Goal: Check status

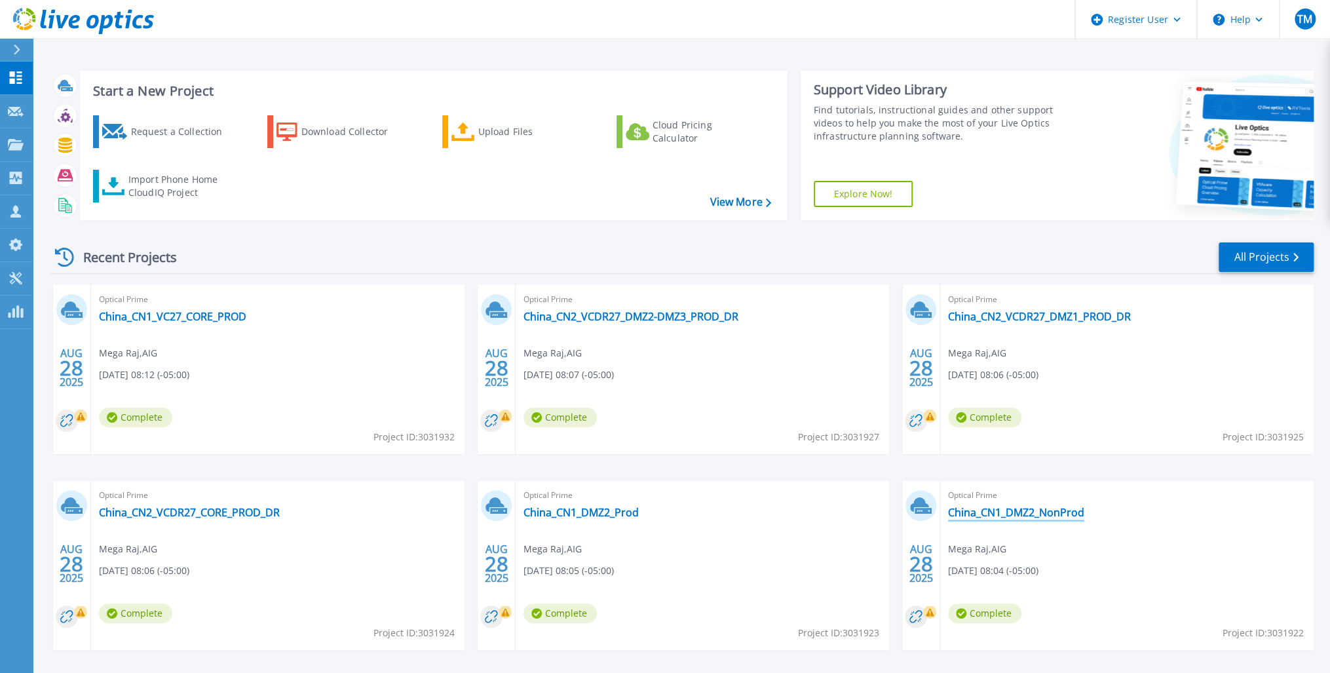
click at [977, 513] on link "China_CN1_DMZ2_NonProd" at bounding box center [1016, 512] width 136 height 13
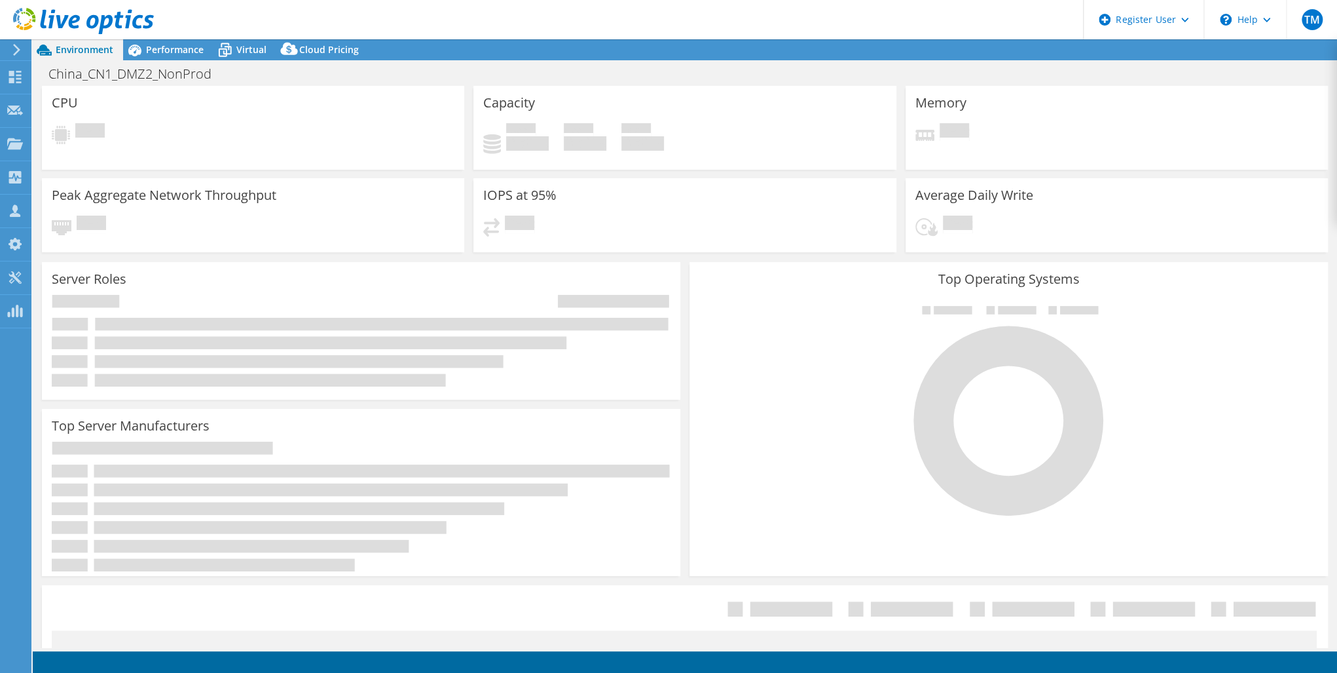
select select "USD"
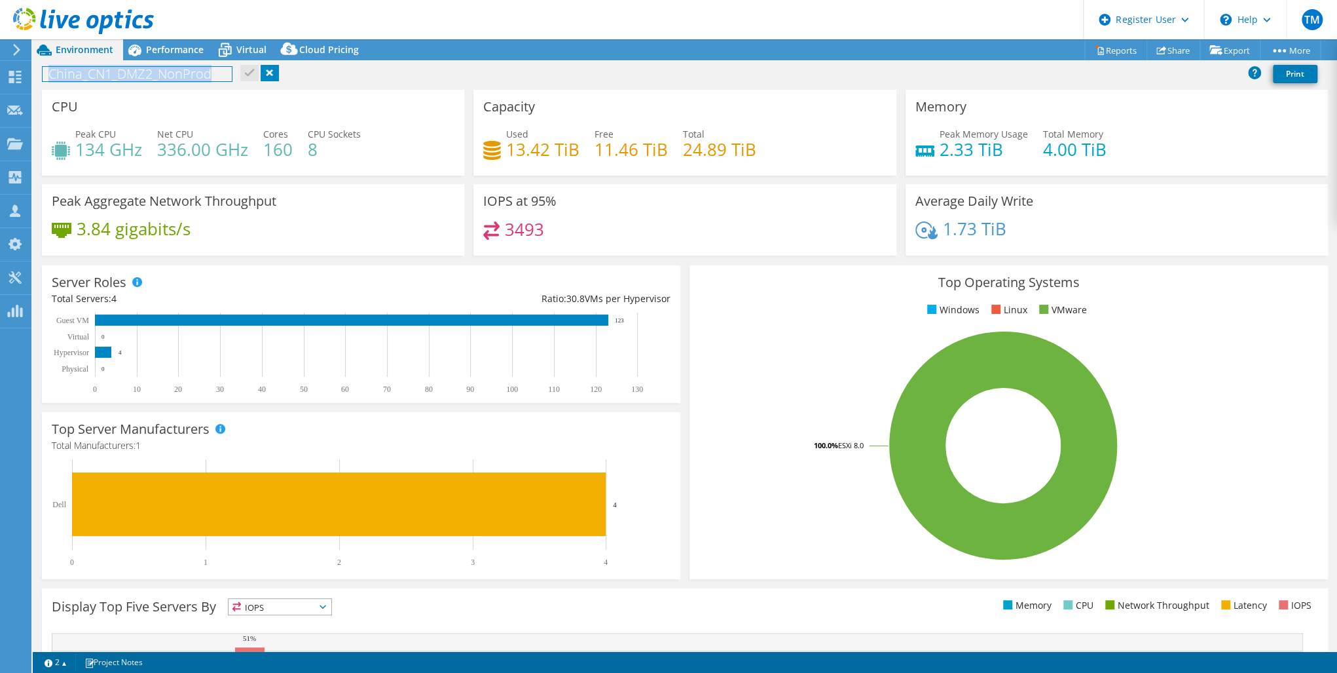
drag, startPoint x: 210, startPoint y: 74, endPoint x: 41, endPoint y: 71, distance: 169.0
click at [41, 71] on div "China_CN1_DMZ2_NonProd Print" at bounding box center [685, 74] width 1305 height 24
copy h1 "China_CN1_DMZ2_NonProd"
click at [16, 77] on use at bounding box center [15, 77] width 12 height 12
